Goal: Information Seeking & Learning: Learn about a topic

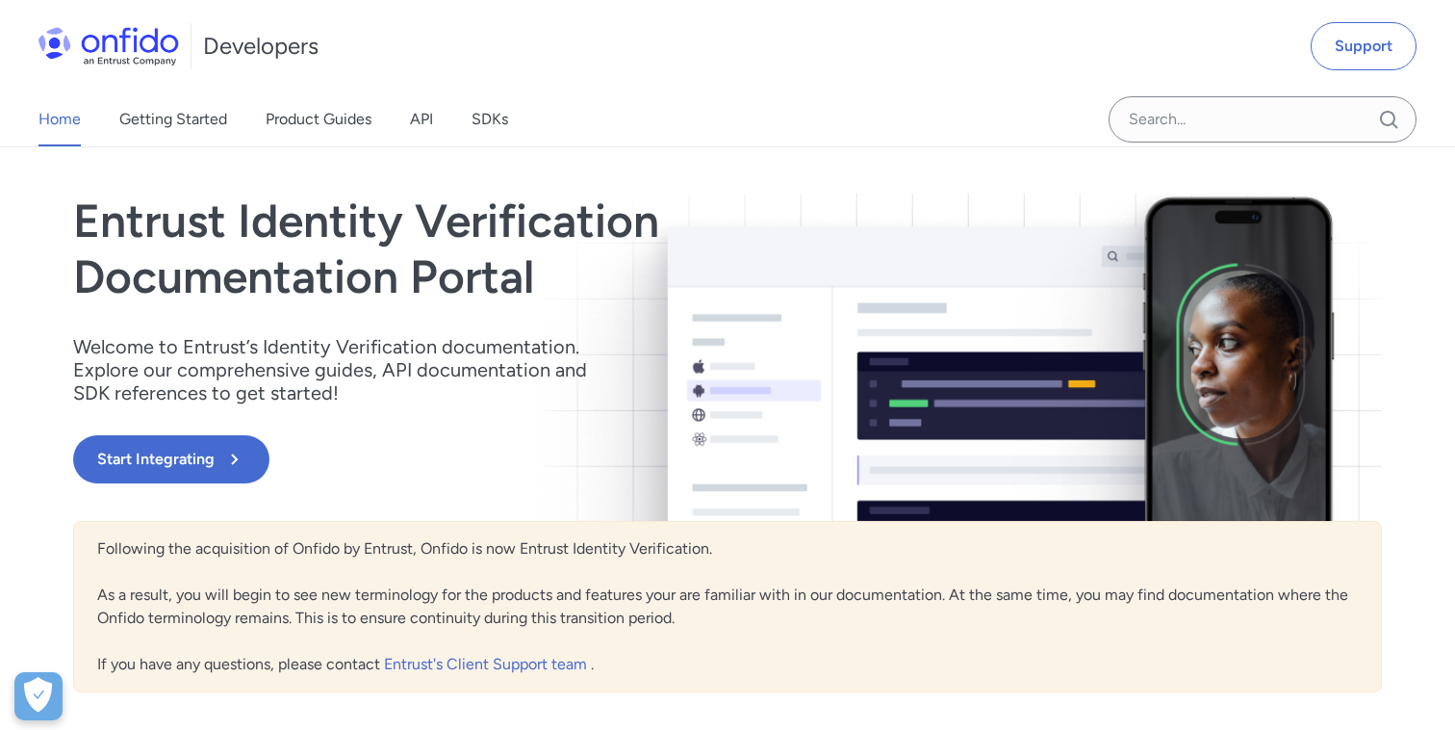
click at [476, 116] on link "SDKs" at bounding box center [490, 119] width 37 height 54
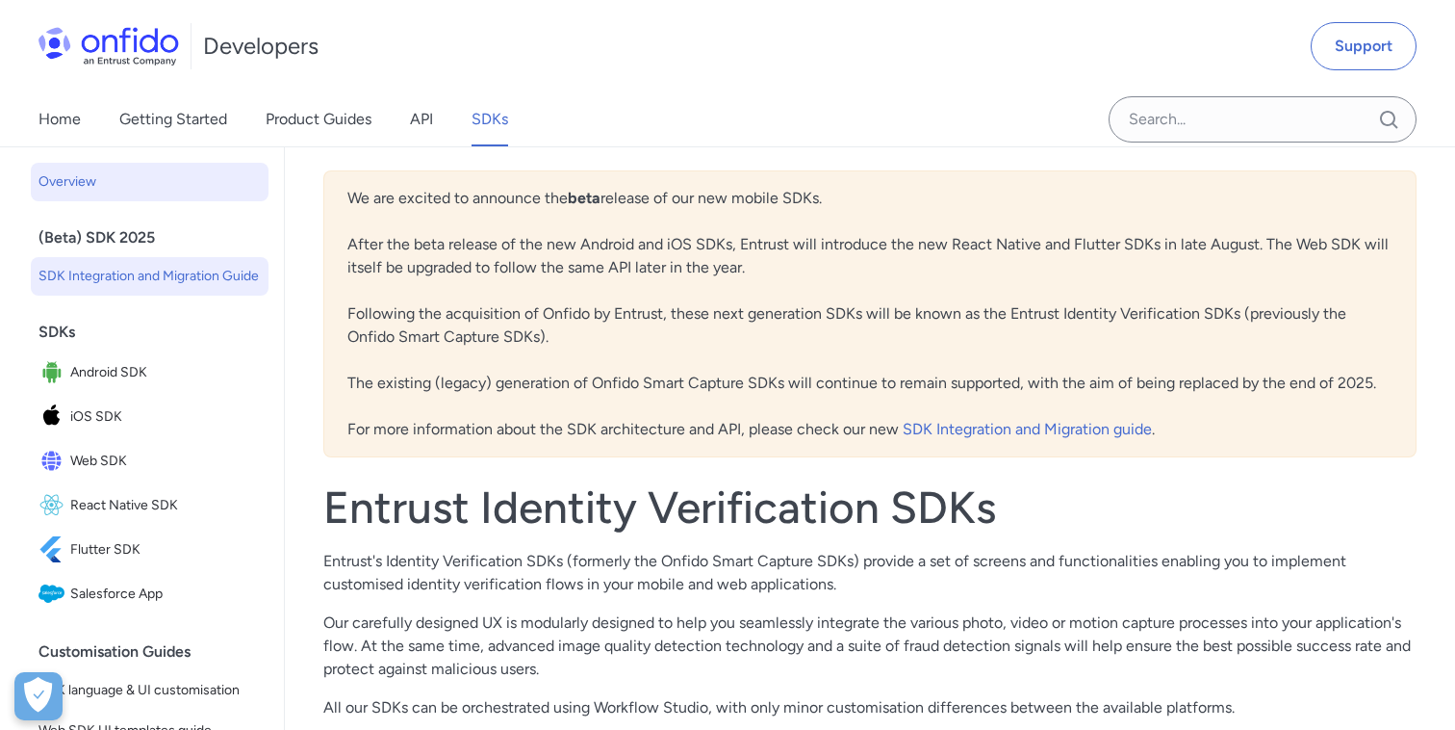
click at [194, 289] on link "SDK Integration and Migration Guide" at bounding box center [150, 276] width 238 height 39
